Goal: Task Accomplishment & Management: Use online tool/utility

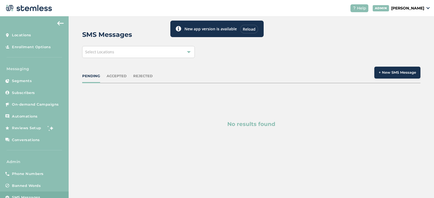
scroll to position [14, 0]
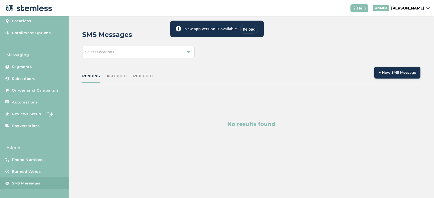
click at [117, 51] on div "Select Locations" at bounding box center [138, 52] width 113 height 12
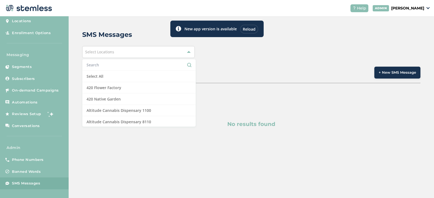
click at [114, 65] on input "text" at bounding box center [139, 65] width 105 height 6
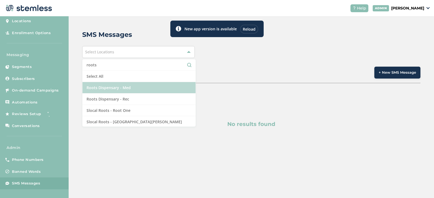
type input "roots"
click at [118, 90] on li "Roots Dispensary - Med" at bounding box center [139, 87] width 113 height 11
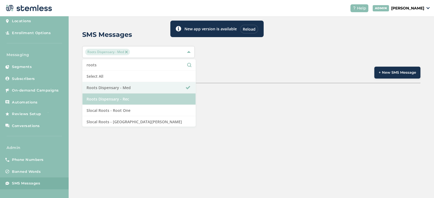
click at [121, 97] on li "Roots Dispensary - Rec" at bounding box center [139, 99] width 113 height 11
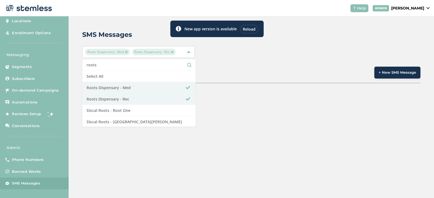
click at [225, 61] on div "SMS Messages Roots Dispensary - Med Roots Dispensary - Rec roots Select All Roo…" at bounding box center [252, 61] width 366 height 91
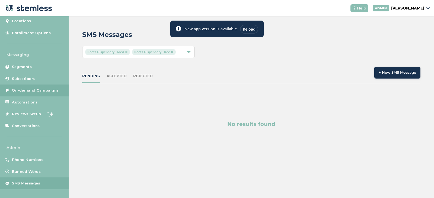
click at [31, 92] on span "On-demand Campaigns" at bounding box center [35, 90] width 47 height 5
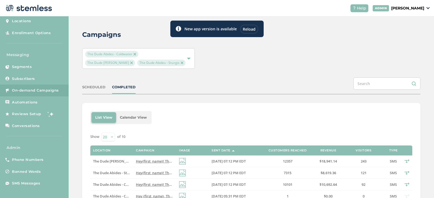
click at [181, 64] on img at bounding box center [182, 63] width 3 height 3
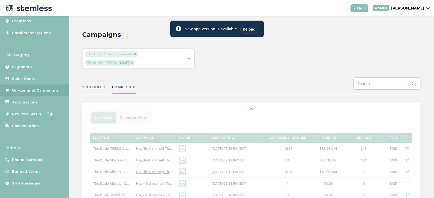
click at [133, 64] on img at bounding box center [131, 63] width 3 height 3
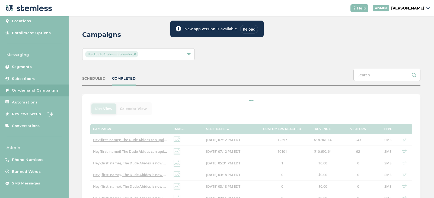
click at [134, 53] on img at bounding box center [135, 54] width 3 height 3
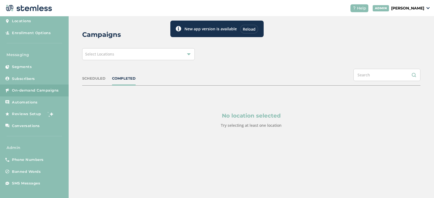
click at [122, 55] on div "Select Locations" at bounding box center [138, 54] width 113 height 12
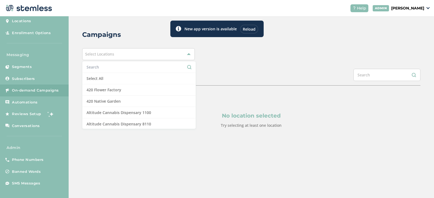
click at [114, 68] on input "text" at bounding box center [139, 67] width 105 height 6
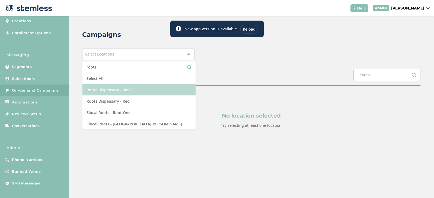
type input "roots"
click at [141, 87] on li "Roots Dispensary - Med" at bounding box center [139, 89] width 113 height 11
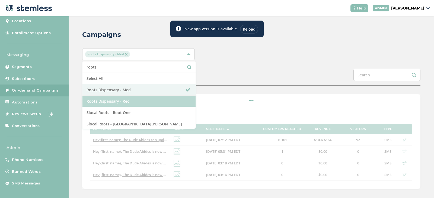
click at [140, 97] on li "Roots Dispensary - Rec" at bounding box center [139, 101] width 113 height 11
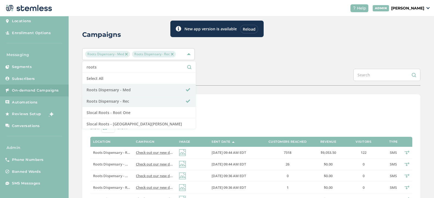
click at [248, 30] on div "Reload" at bounding box center [249, 29] width 18 height 9
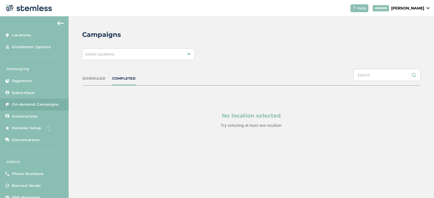
click at [114, 53] on span "Select Locations" at bounding box center [99, 54] width 29 height 5
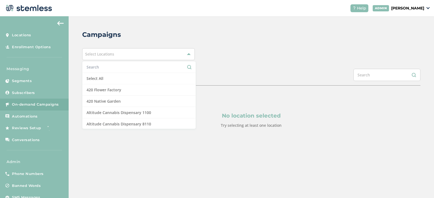
click at [112, 65] on input "text" at bounding box center [139, 67] width 105 height 6
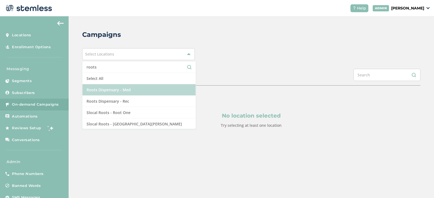
type input "roots"
click at [119, 93] on li "Roots Dispensary - Med" at bounding box center [139, 89] width 113 height 11
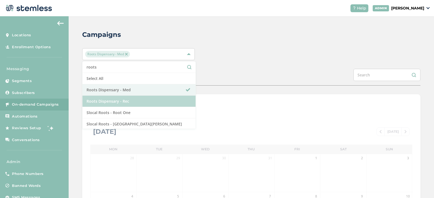
click at [121, 101] on li "Roots Dispensary - Rec" at bounding box center [139, 101] width 113 height 11
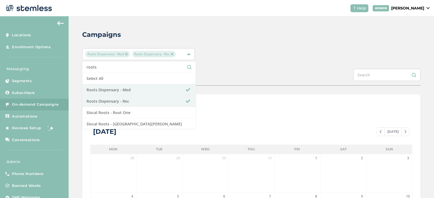
click at [224, 62] on div "Campaigns Roots Dispensary - Med Roots Dispensary - Rec roots Select All Roots …" at bounding box center [252, 191] width 366 height 351
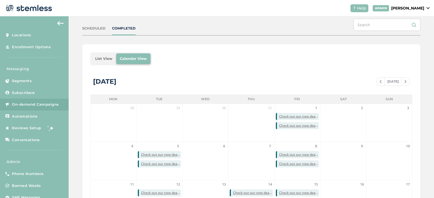
scroll to position [81, 0]
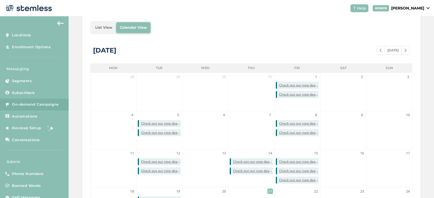
click at [103, 31] on li "List View" at bounding box center [103, 27] width 25 height 11
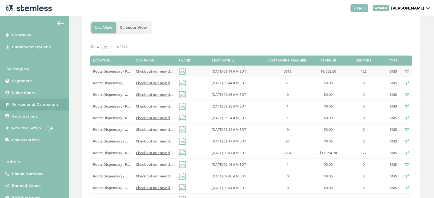
click at [147, 71] on span "Check out our new deals at Roots! Reply END to cancel" at bounding box center [181, 71] width 90 height 5
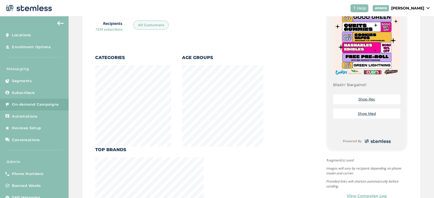
scroll to position [163, 0]
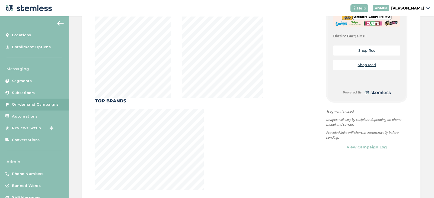
click at [355, 147] on link "View Campaign Log" at bounding box center [367, 148] width 40 height 6
